Goal: Check status

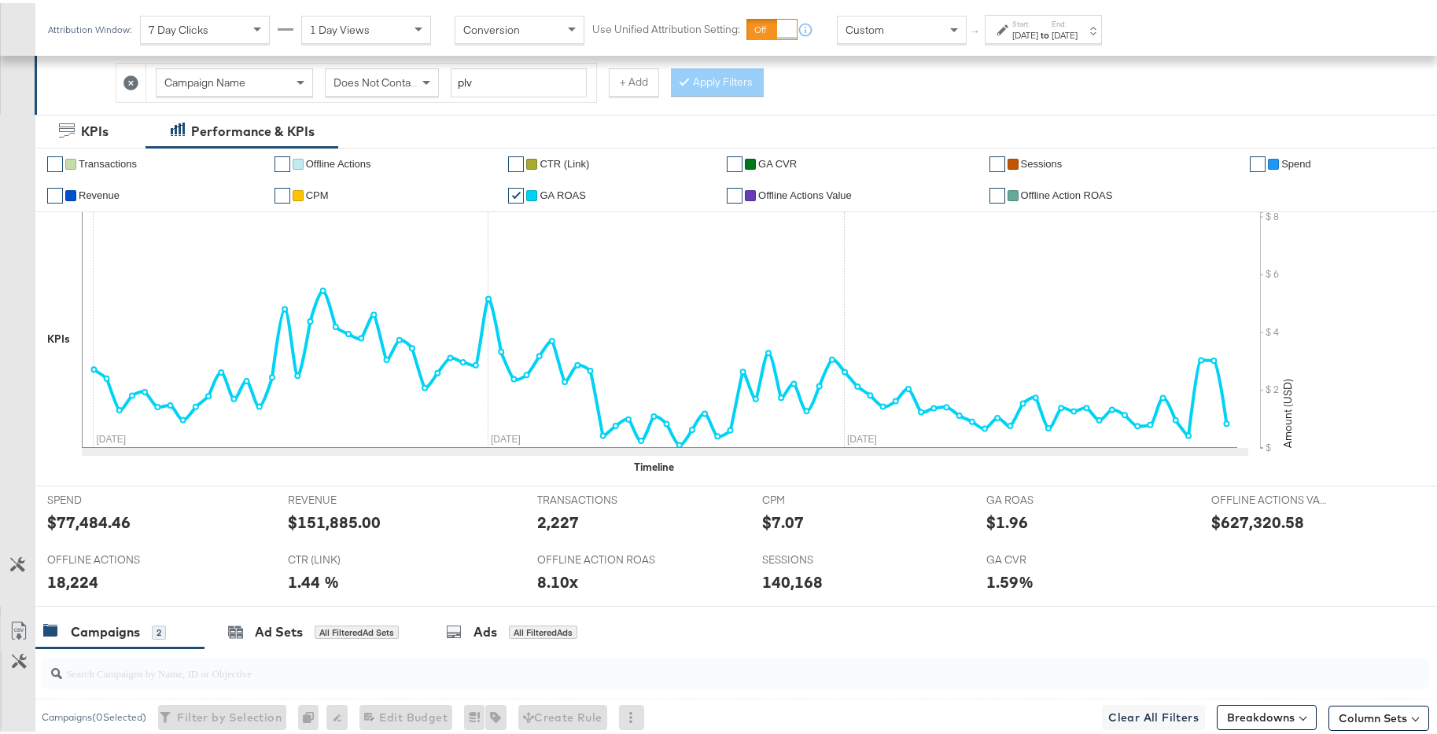
click at [1077, 26] on div "[DATE]" at bounding box center [1064, 32] width 26 height 13
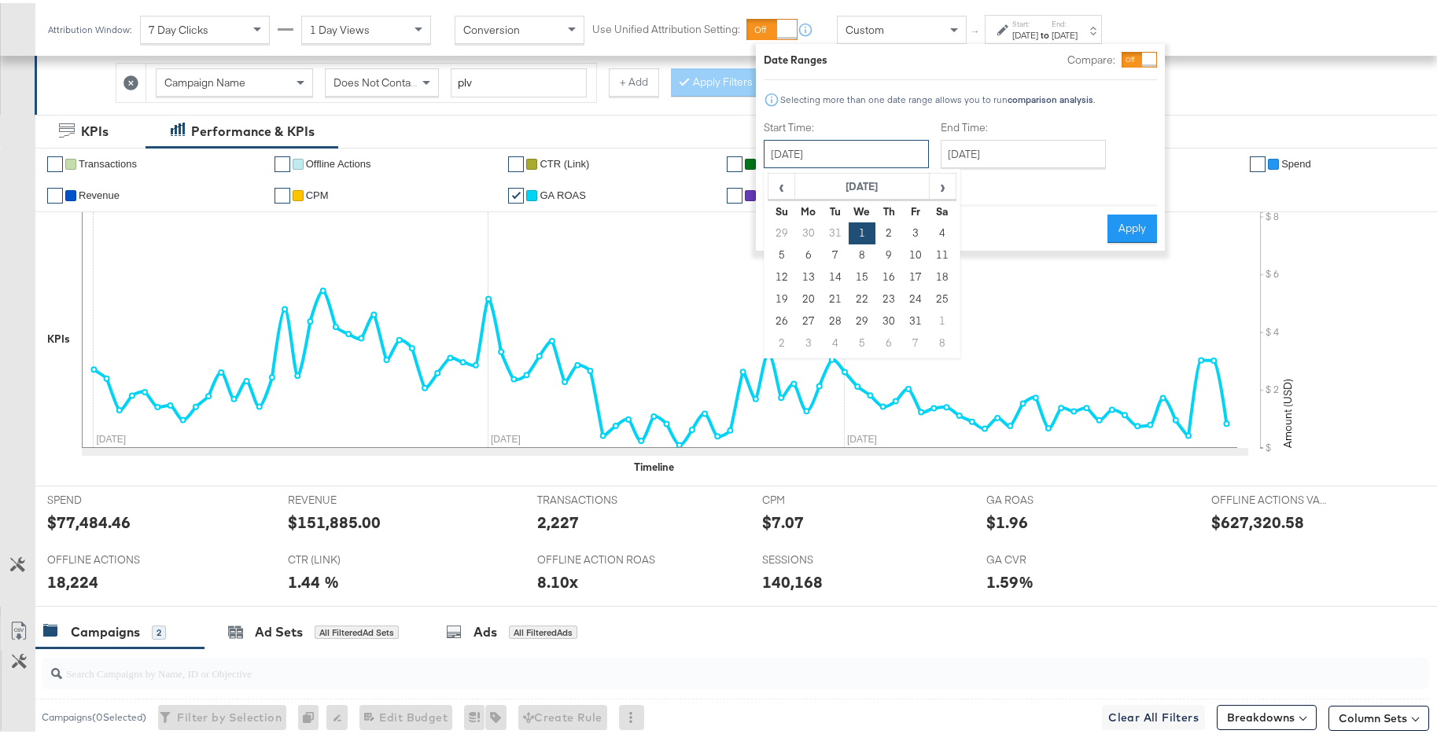
click at [899, 160] on input "[DATE]" at bounding box center [846, 151] width 165 height 28
click at [780, 186] on span "‹" at bounding box center [781, 183] width 24 height 24
click at [867, 298] on td "20" at bounding box center [862, 296] width 27 height 22
type input "[DATE]"
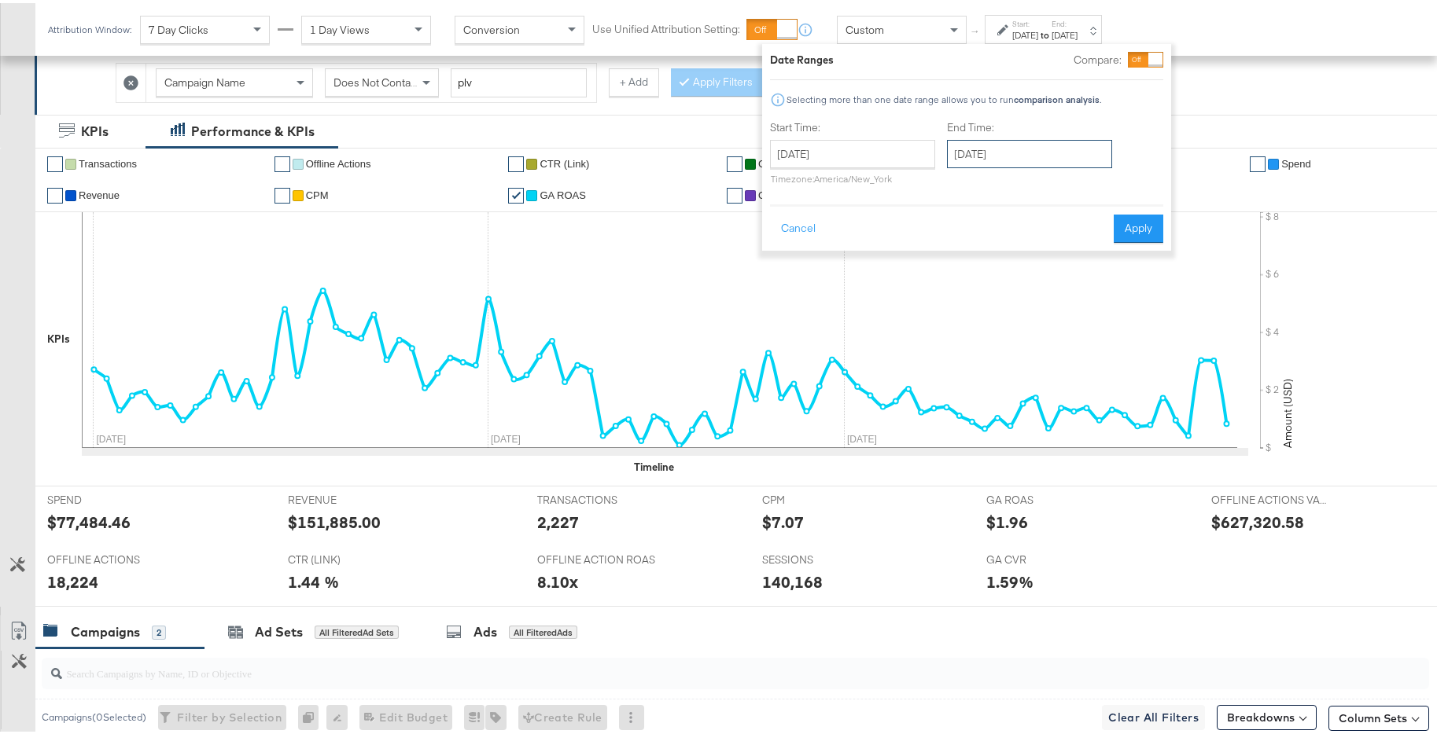
click at [1017, 151] on input "[DATE]" at bounding box center [1029, 151] width 165 height 28
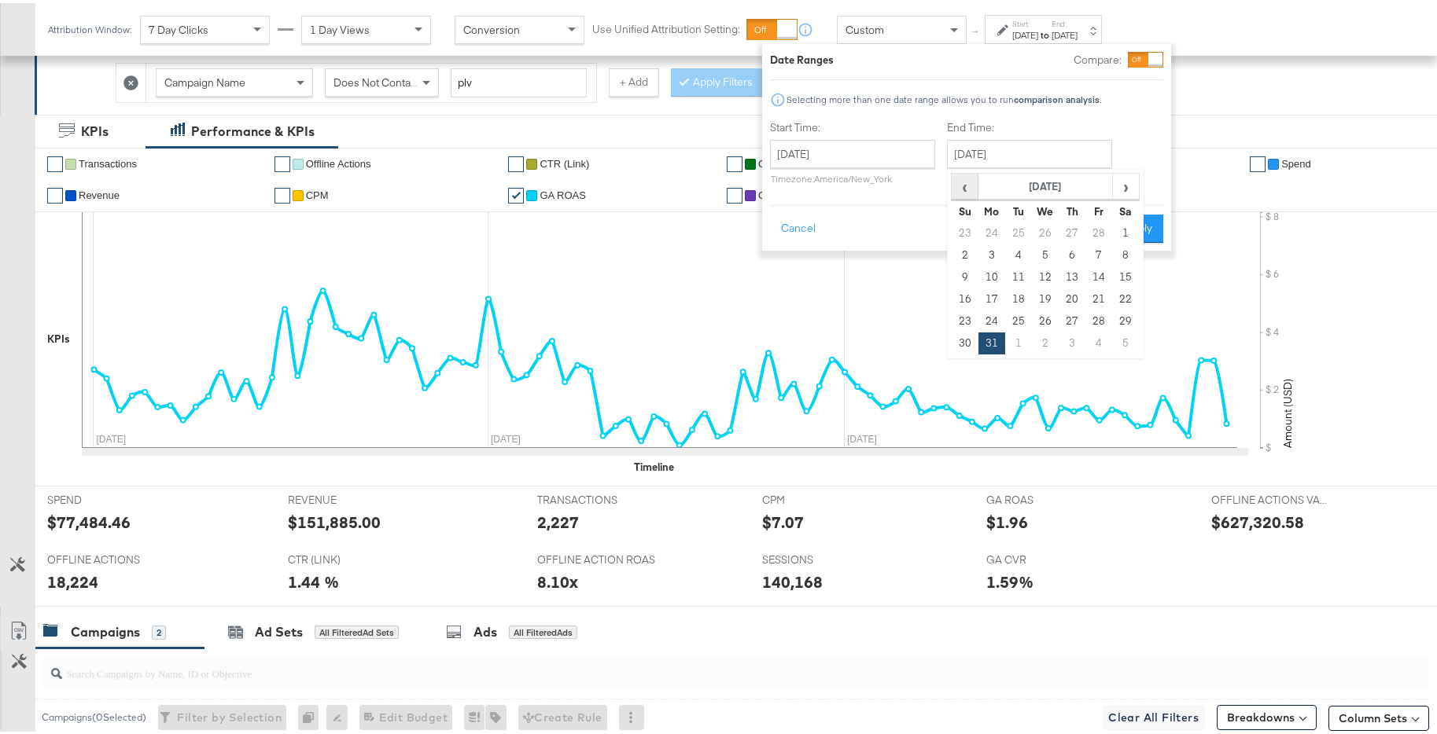
click at [959, 184] on span "‹" at bounding box center [964, 183] width 24 height 24
click at [1021, 251] on td "3" at bounding box center [1018, 252] width 27 height 22
type input "[DATE]"
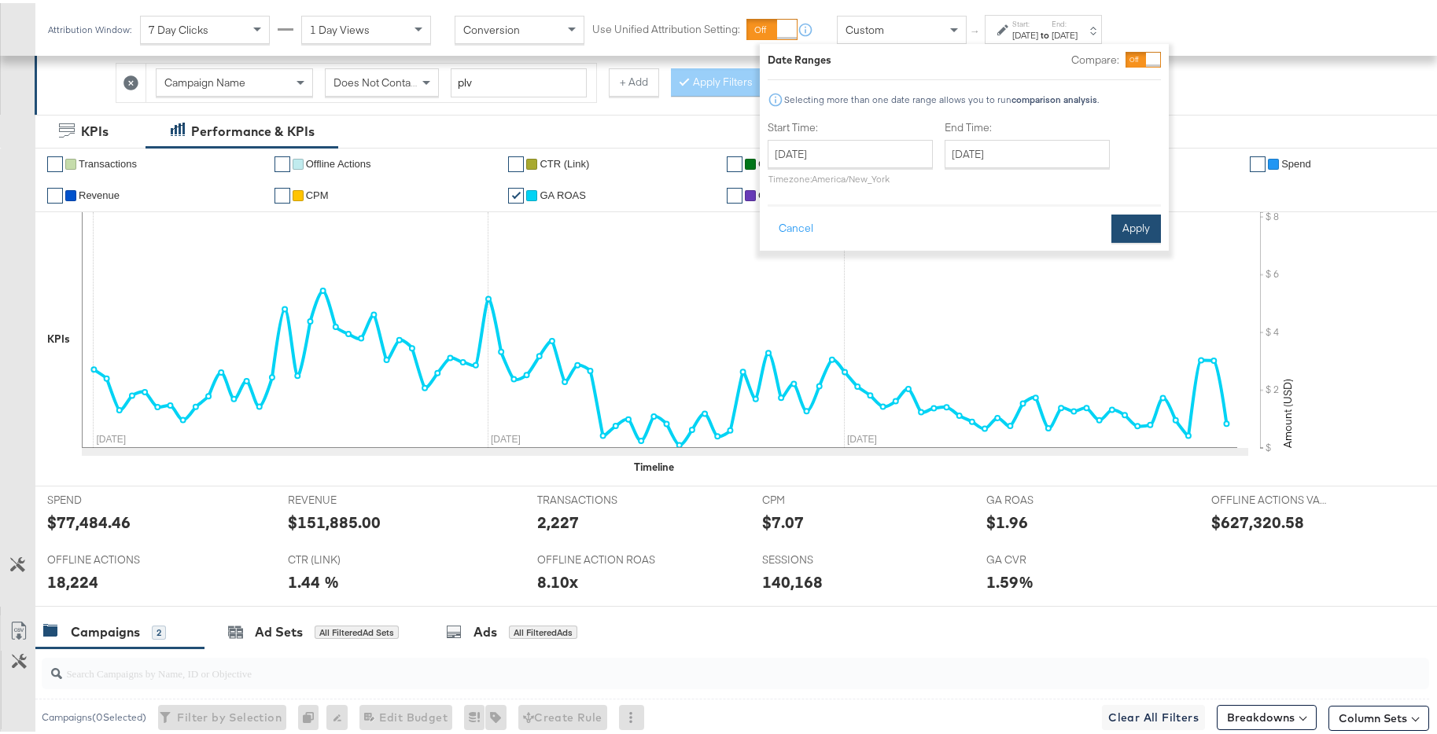
click at [1130, 231] on button "Apply" at bounding box center [1136, 226] width 50 height 28
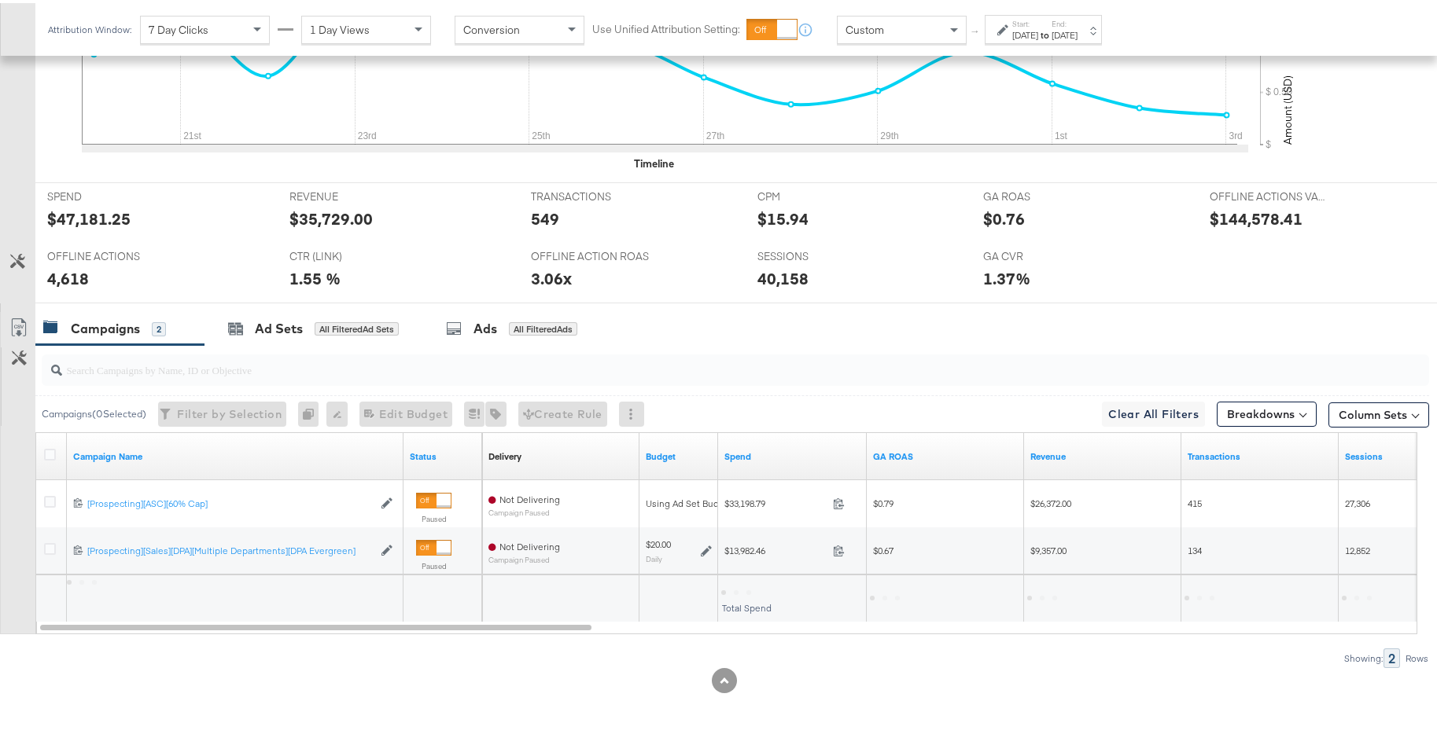
scroll to position [341, 0]
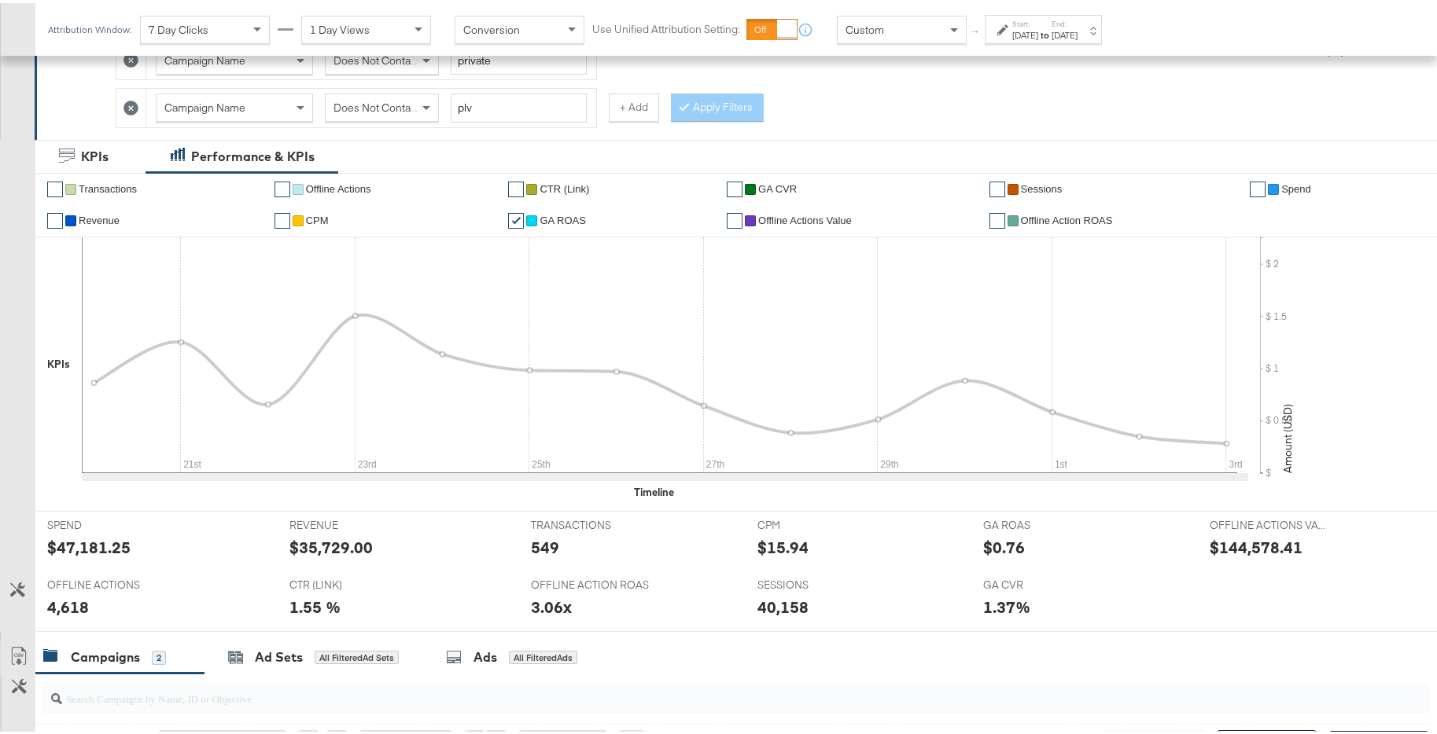
click at [1250, 189] on link "✔" at bounding box center [1258, 187] width 16 height 16
click at [42, 219] on ul "✔ Transactions ✔ Offline Actions ✔ CTR (Link) ✔ GA CVR ✔ Sessions ✔ Spend ✔ Rev…" at bounding box center [748, 202] width 1427 height 63
click at [59, 219] on link "✔" at bounding box center [55, 218] width 16 height 16
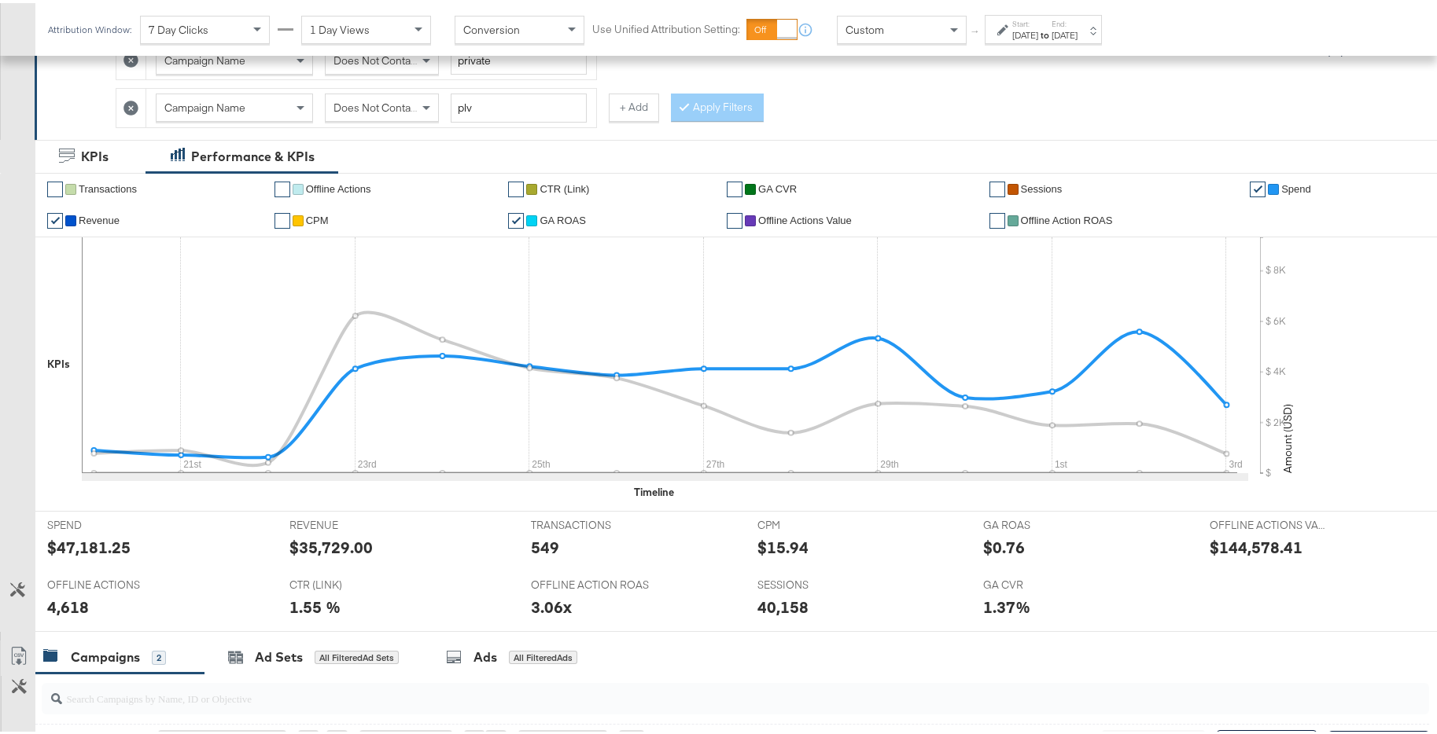
click at [1250, 186] on link "✔" at bounding box center [1258, 187] width 16 height 16
